Goal: Task Accomplishment & Management: Manage account settings

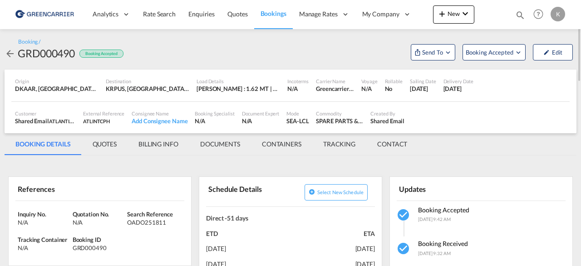
click at [9, 51] on md-icon "icon-arrow-left" at bounding box center [10, 53] width 11 height 11
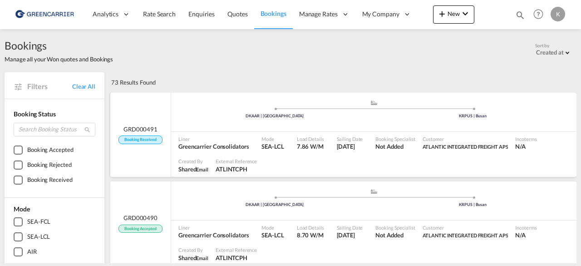
click at [190, 97] on port-traveller ".a{fill:#aaa8ad;} .a{fill:#aaa8ad;} DKAAR | [GEOGRAPHIC_DATA] KRPUS | [GEOGRAPH…" at bounding box center [373, 112] width 405 height 34
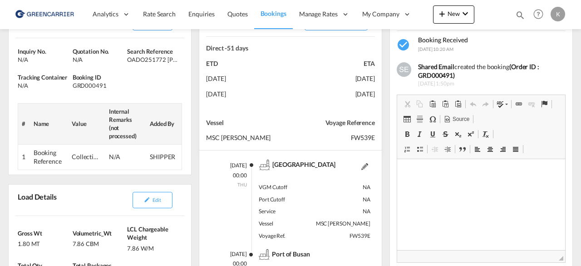
scroll to position [65, 0]
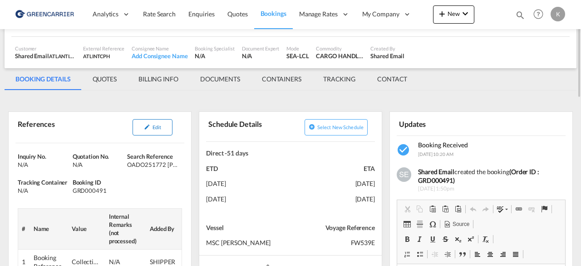
click at [163, 119] on button "Edit" at bounding box center [153, 127] width 40 height 16
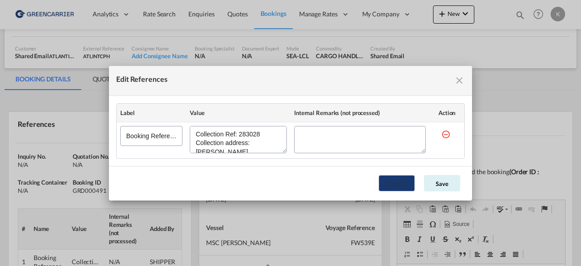
click at [394, 176] on button "Cancel" at bounding box center [397, 183] width 36 height 16
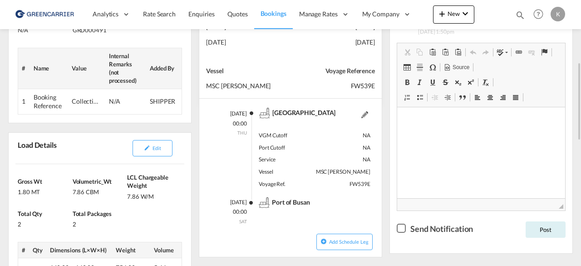
scroll to position [222, 0]
click at [165, 146] on button "Edit" at bounding box center [153, 148] width 40 height 16
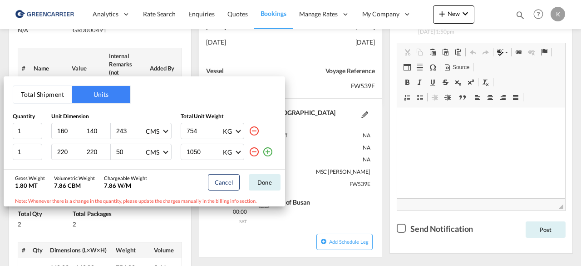
click at [315, 128] on div "Total Shipment Units Quantity Unit Dimension Total Unit Weight 1 160 140 243 CM…" at bounding box center [290, 133] width 581 height 266
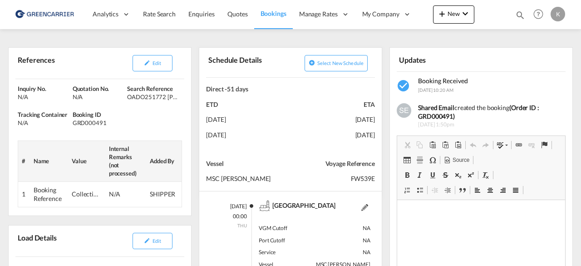
scroll to position [111, 0]
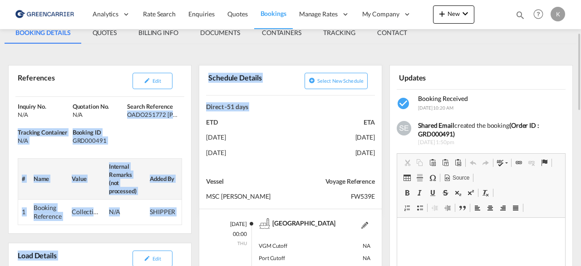
drag, startPoint x: 129, startPoint y: 114, endPoint x: 207, endPoint y: 117, distance: 78.1
click at [153, 123] on div "Inquiry No. N/A Quotation No. N/A Search Reference OADO251772 [PERSON_NAME] Tra…" at bounding box center [100, 163] width 183 height 141
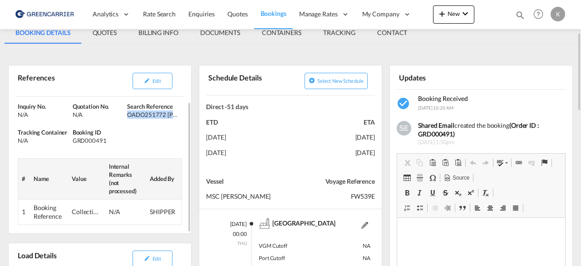
drag, startPoint x: 129, startPoint y: 113, endPoint x: 184, endPoint y: 116, distance: 55.5
click at [184, 116] on div "Inquiry No. N/A Quotation No. N/A Search Reference OADO251772 [PERSON_NAME] Tra…" at bounding box center [100, 163] width 183 height 141
copy div "OADO251772 [PERSON_NAME]"
click at [157, 79] on span "Edit" at bounding box center [157, 81] width 9 height 6
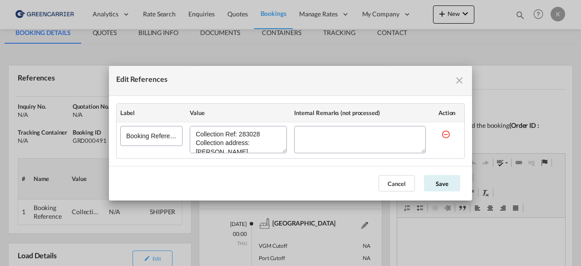
scroll to position [34, 0]
drag, startPoint x: 195, startPoint y: 131, endPoint x: 278, endPoint y: 161, distance: 88.1
click at [278, 161] on md-dialog-content "Label Value Internal Remarks (not processed) Action Booking Reference" at bounding box center [290, 131] width 363 height 70
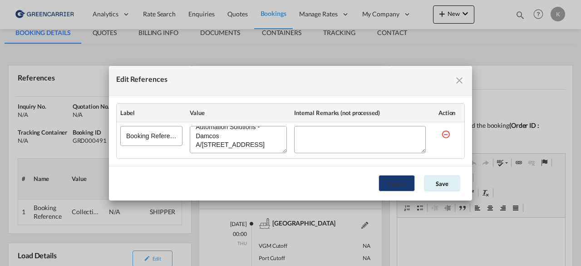
click at [399, 185] on button "Cancel" at bounding box center [397, 183] width 36 height 16
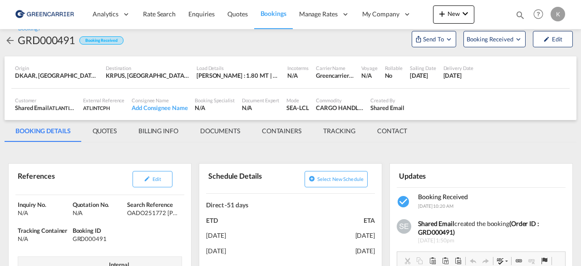
scroll to position [4, 0]
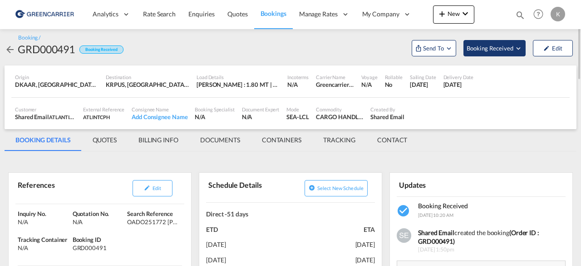
click at [487, 54] on button "Booking Received" at bounding box center [495, 48] width 62 height 16
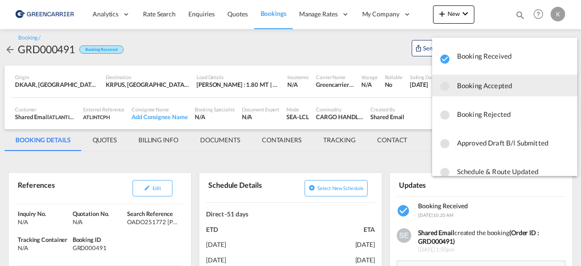
click at [468, 91] on span "Booking Accepted" at bounding box center [513, 85] width 113 height 16
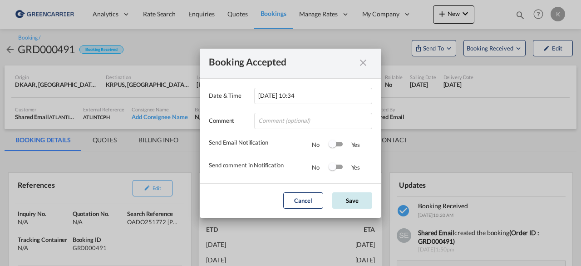
click at [357, 200] on button "Save" at bounding box center [352, 200] width 40 height 16
